Goal: Find specific page/section: Find specific page/section

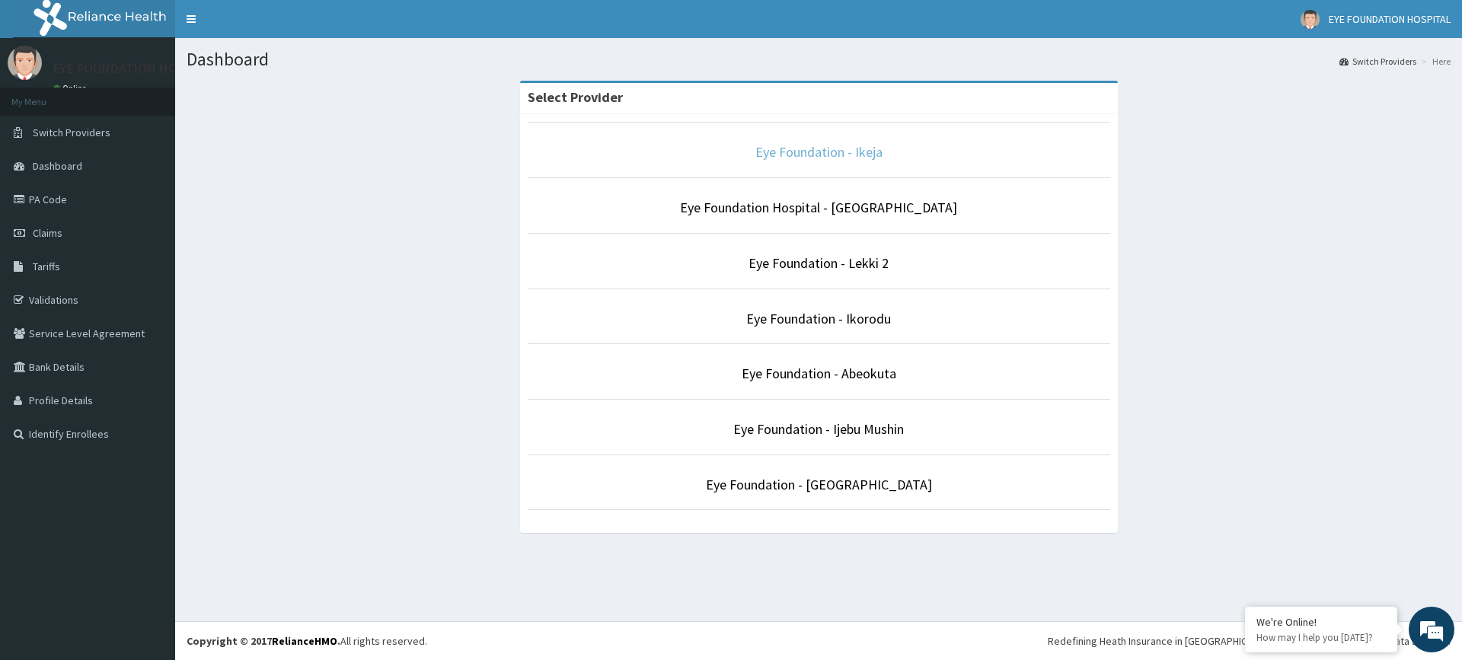
click at [760, 152] on link "Eye Foundation - Ikeja" at bounding box center [819, 152] width 127 height 18
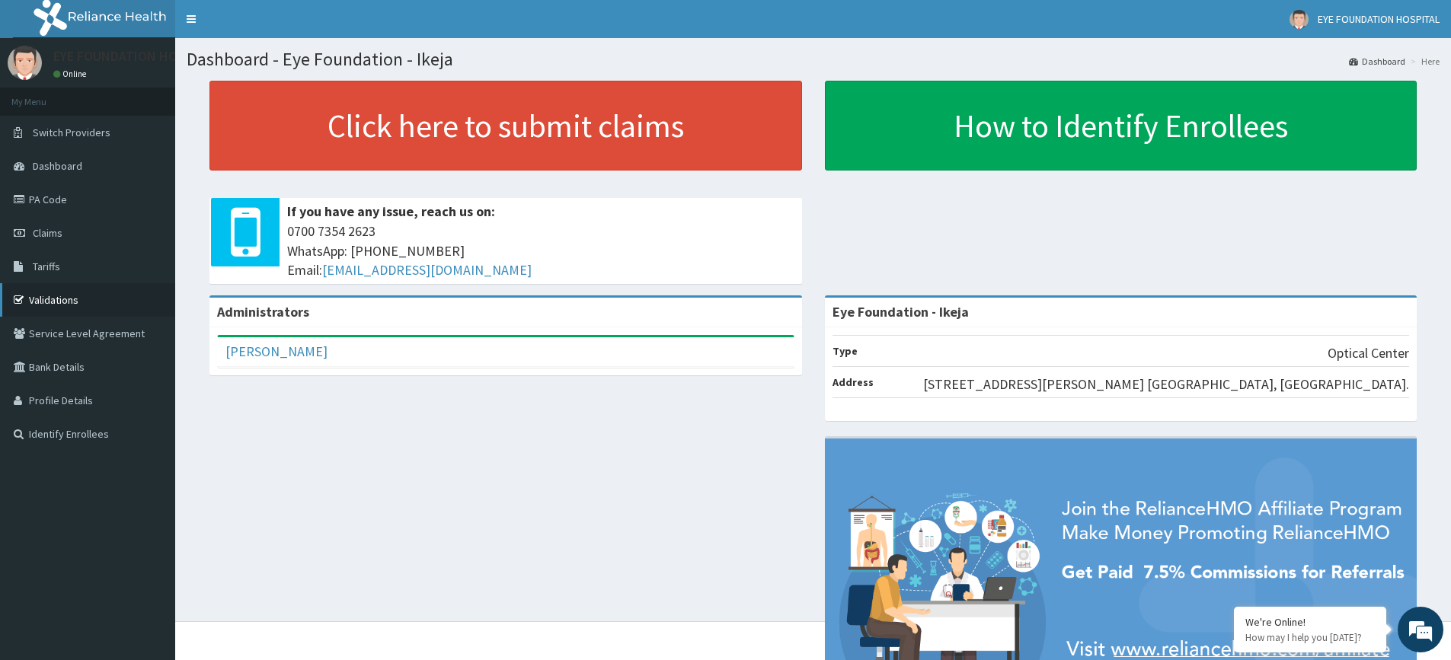
click at [60, 306] on link "Validations" at bounding box center [87, 300] width 175 height 34
